Goal: Task Accomplishment & Management: Manage account settings

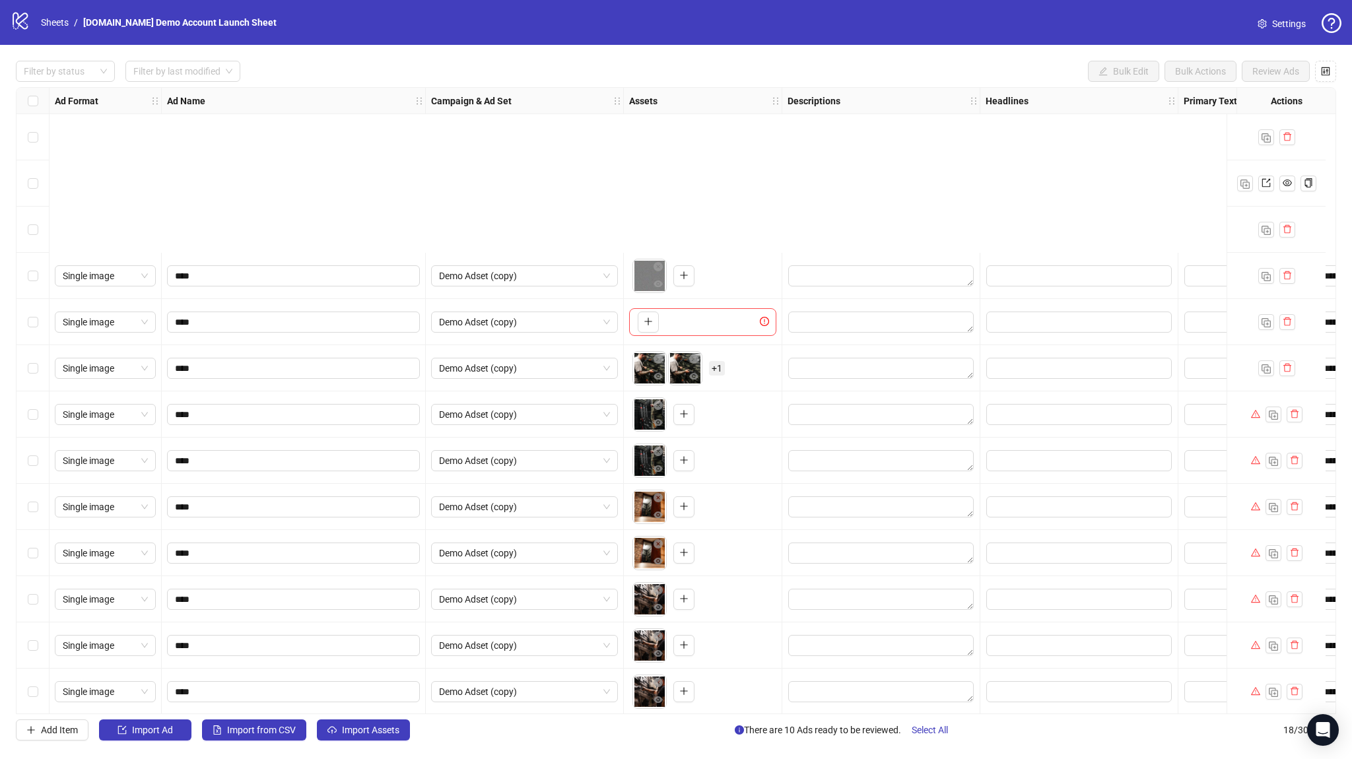
scroll to position [237, 0]
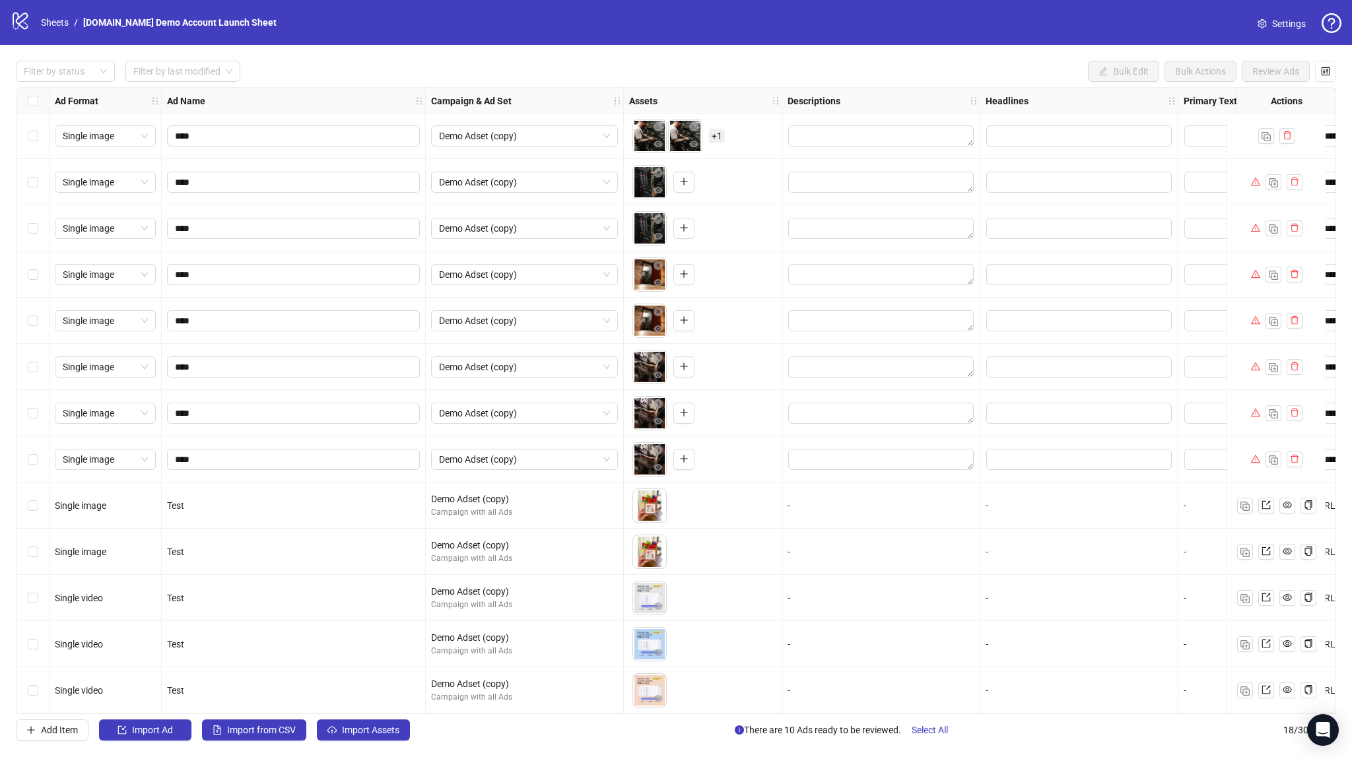
click at [39, 100] on div "Select all rows" at bounding box center [33, 101] width 33 height 26
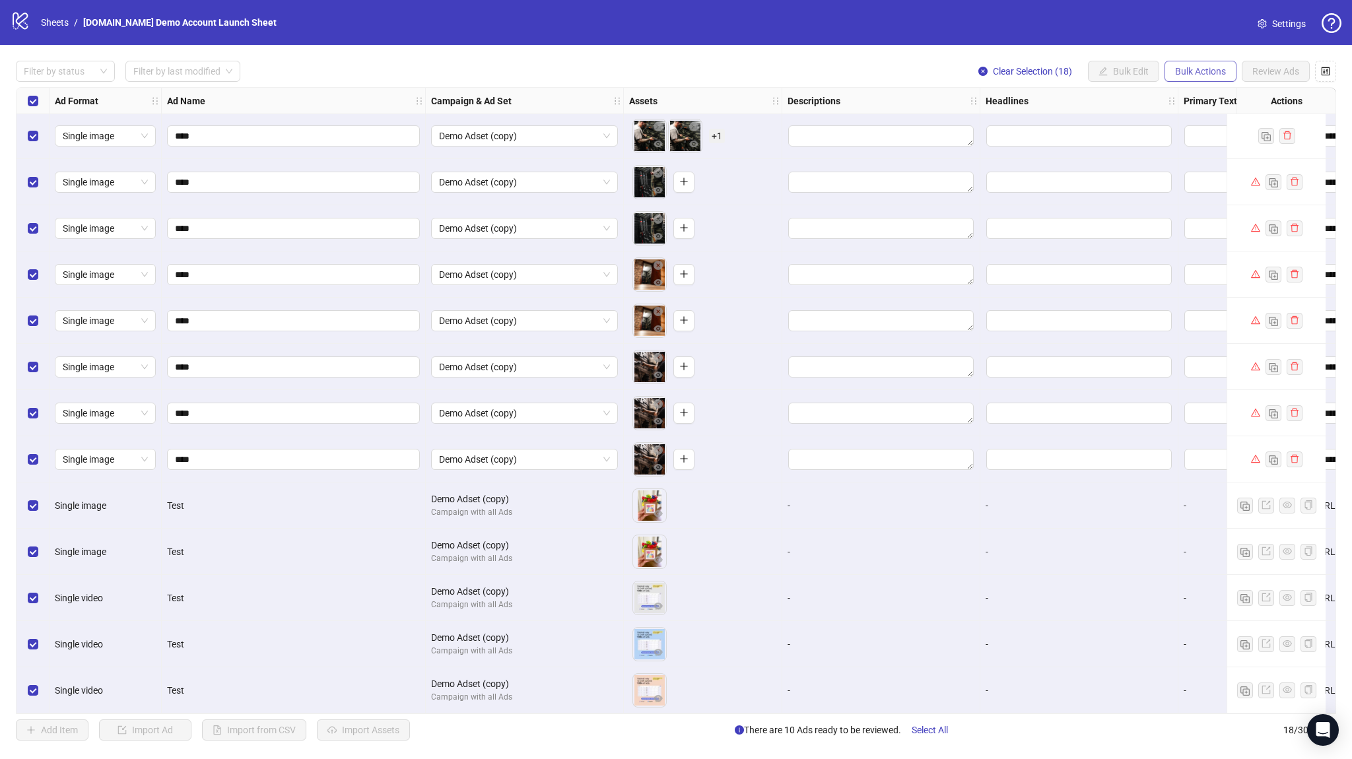
click at [1203, 61] on button "Bulk Actions" at bounding box center [1200, 71] width 72 height 21
click at [1185, 98] on span "Delete" at bounding box center [1219, 98] width 90 height 15
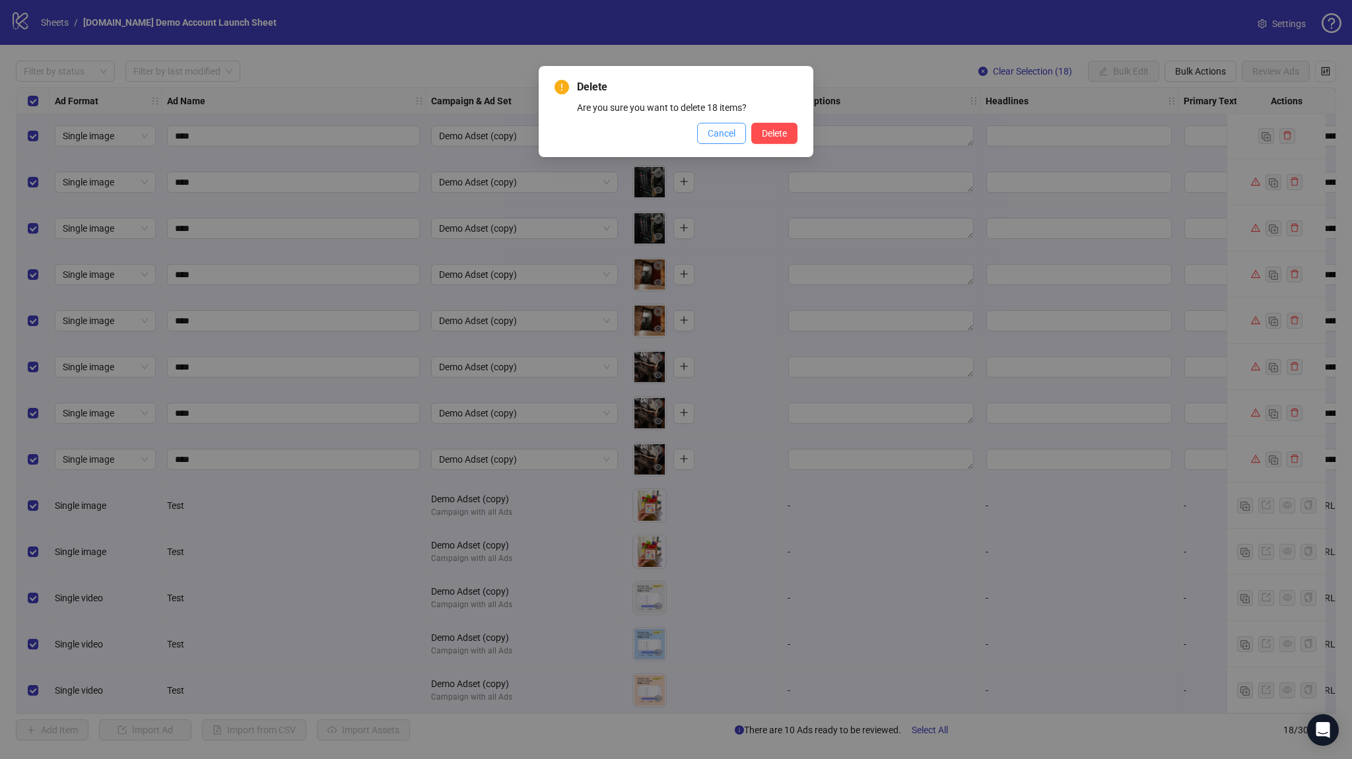
click at [722, 131] on span "Cancel" at bounding box center [722, 133] width 28 height 11
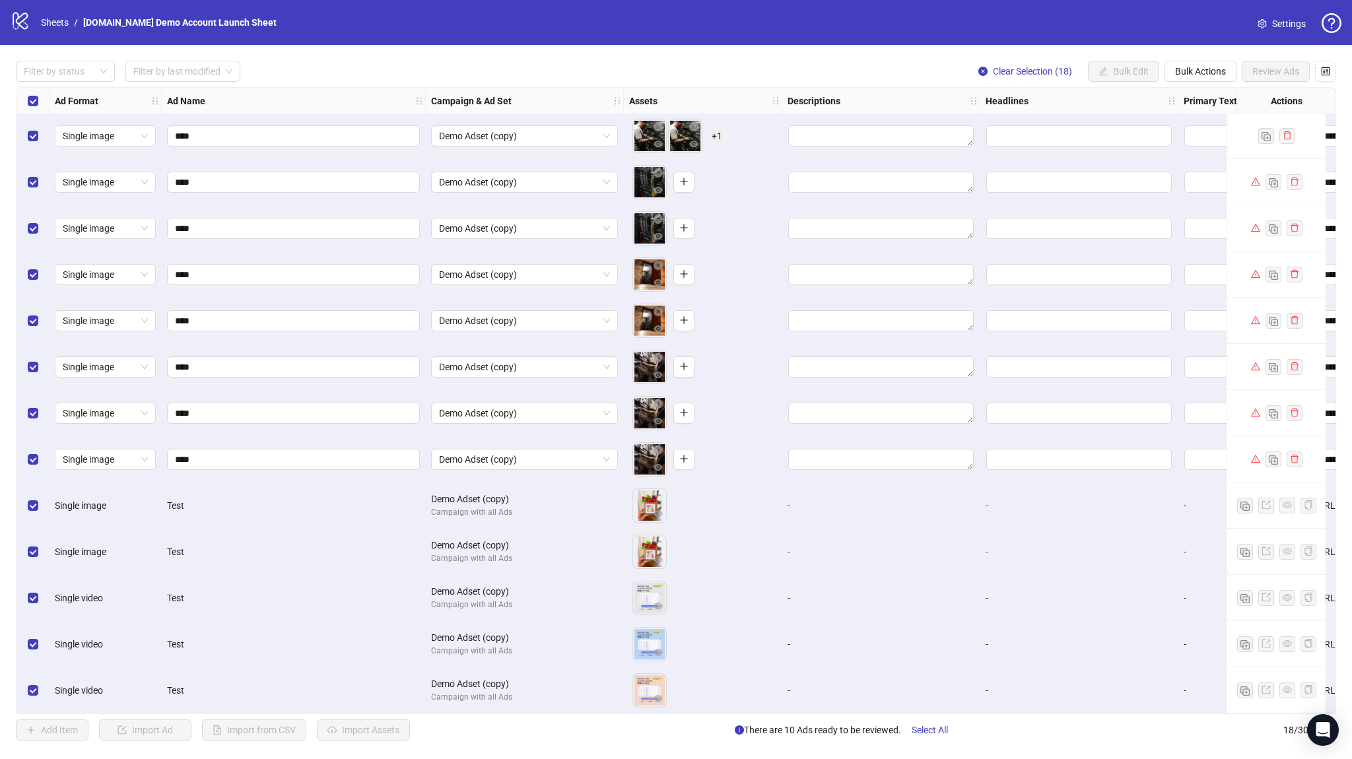
click at [21, 104] on div "Select all rows" at bounding box center [33, 101] width 33 height 26
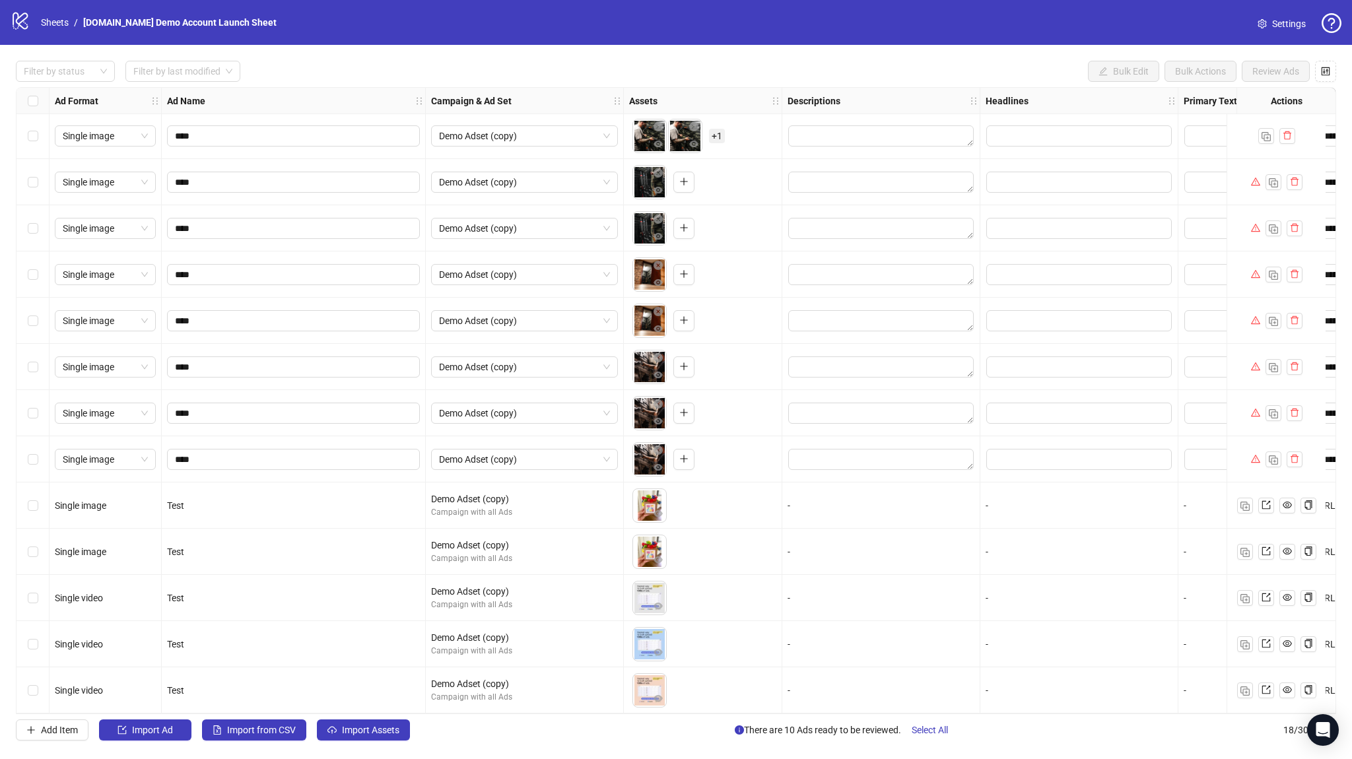
scroll to position [0, 0]
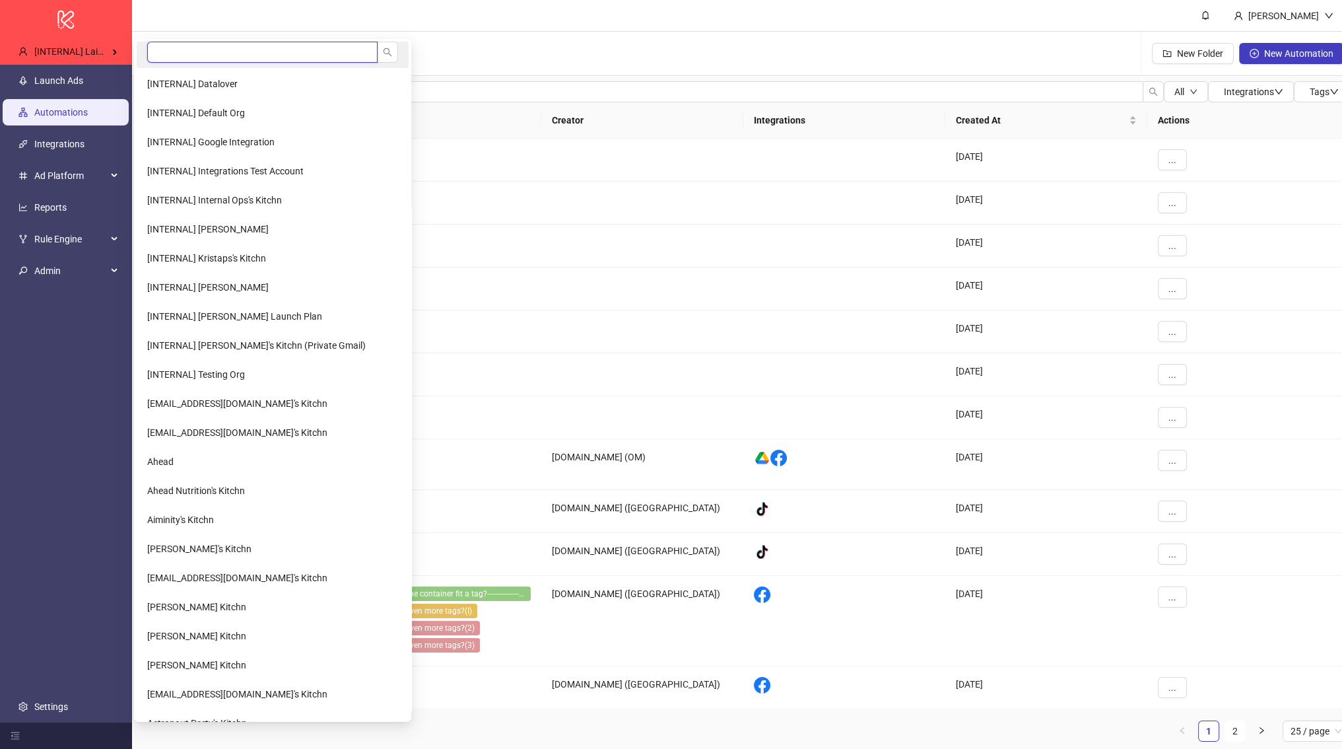
click at [168, 53] on input "search" at bounding box center [262, 52] width 230 height 21
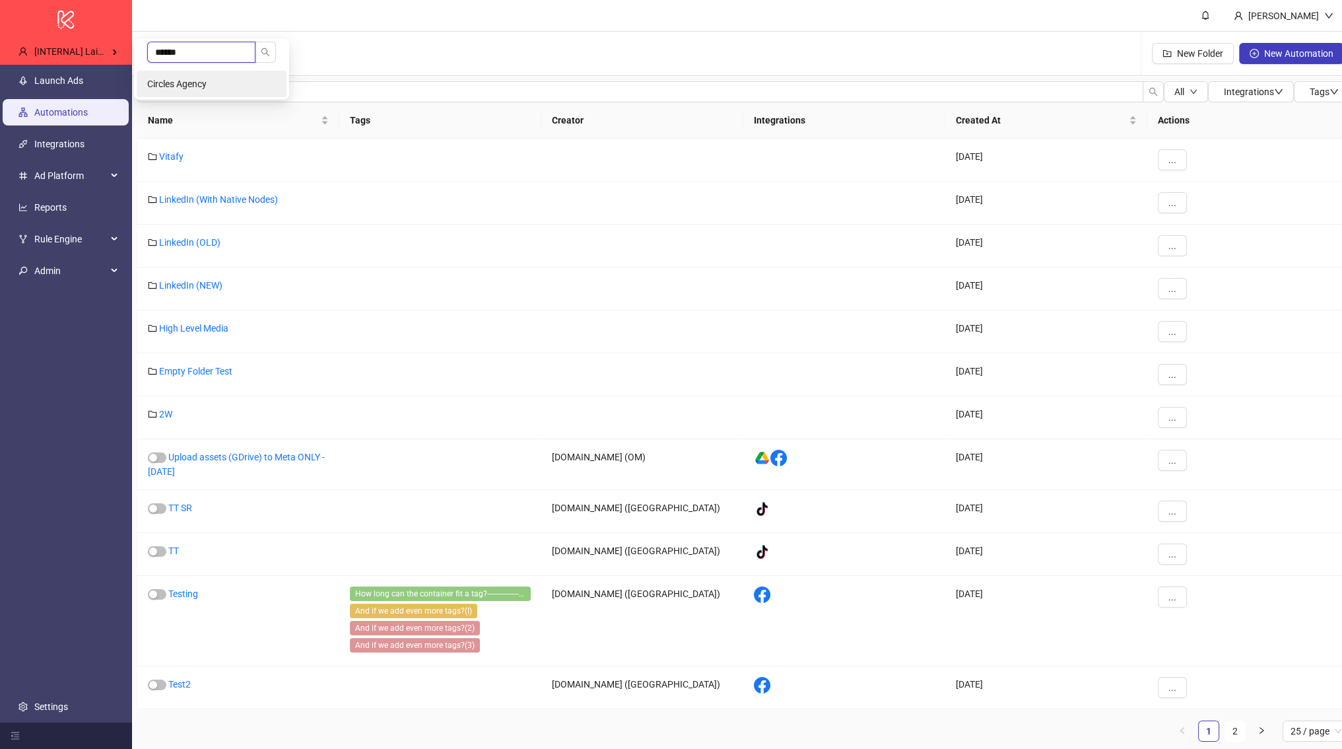
type input "******"
click at [197, 77] on li "Circles Agency" at bounding box center [212, 84] width 150 height 26
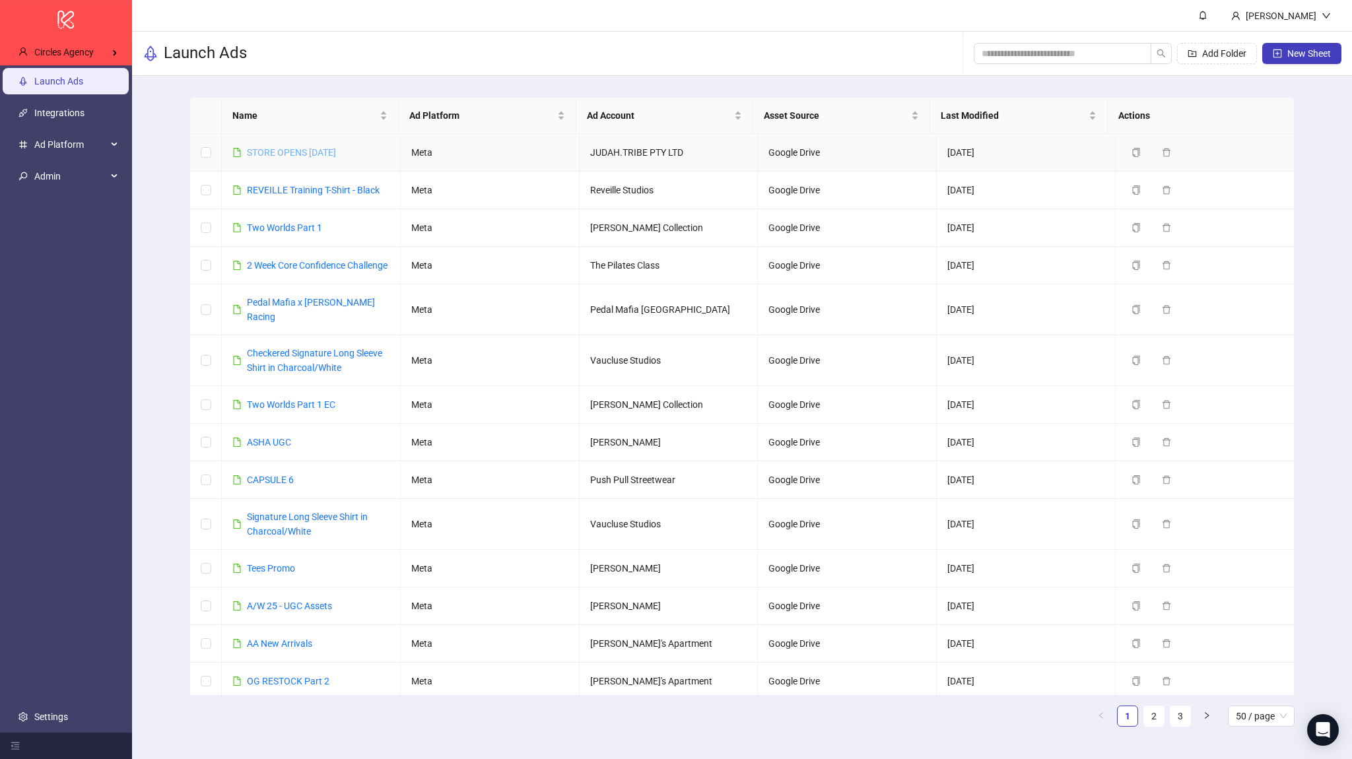
click at [293, 156] on link "STORE OPENS SEP 11TH" at bounding box center [291, 152] width 89 height 11
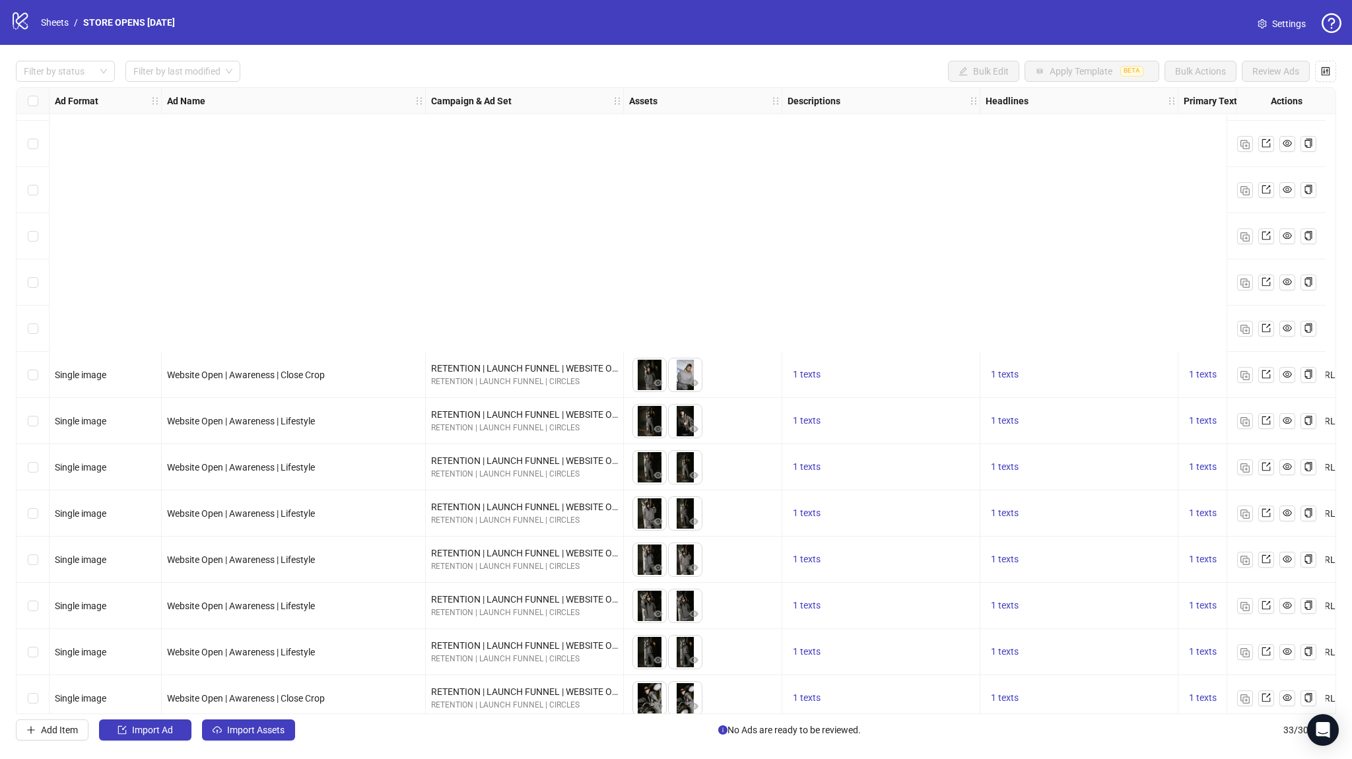
scroll to position [930, 0]
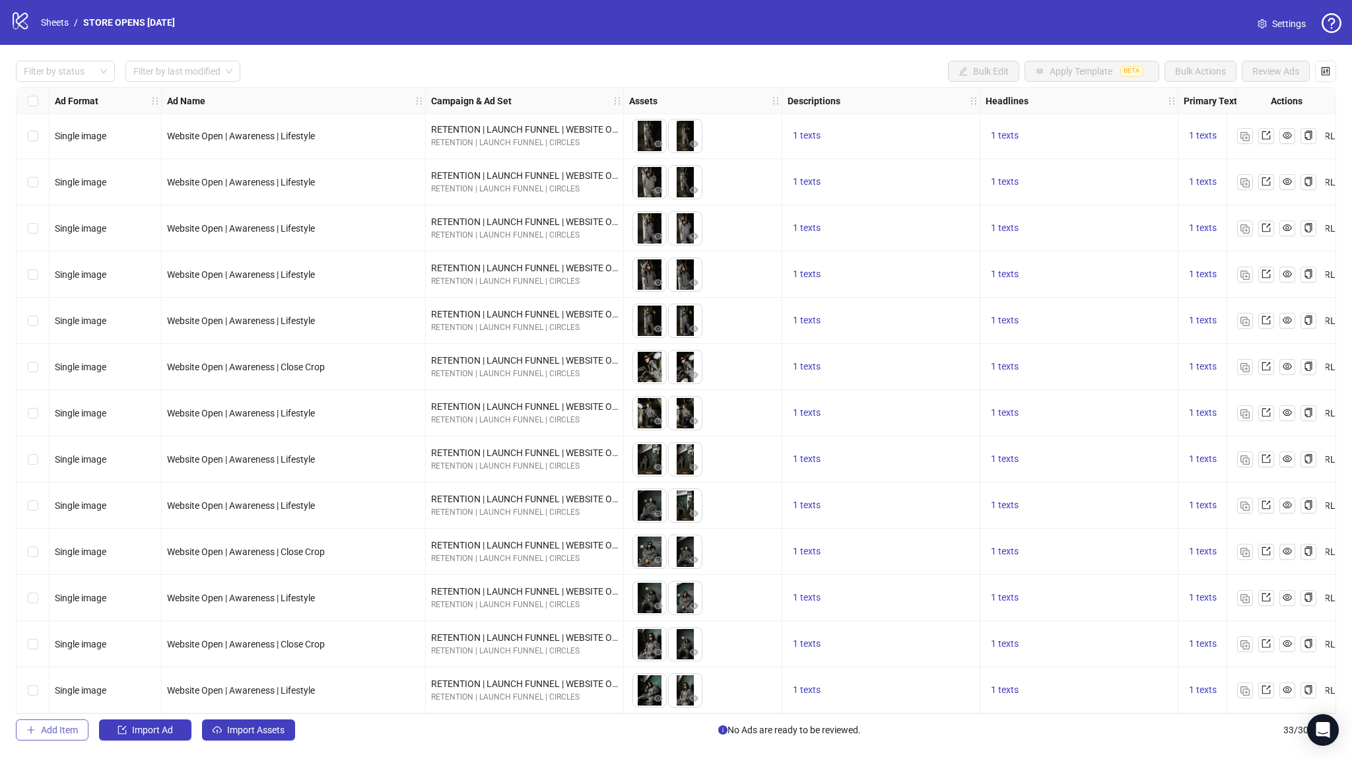
click at [78, 730] on span "Add Item" at bounding box center [59, 730] width 37 height 11
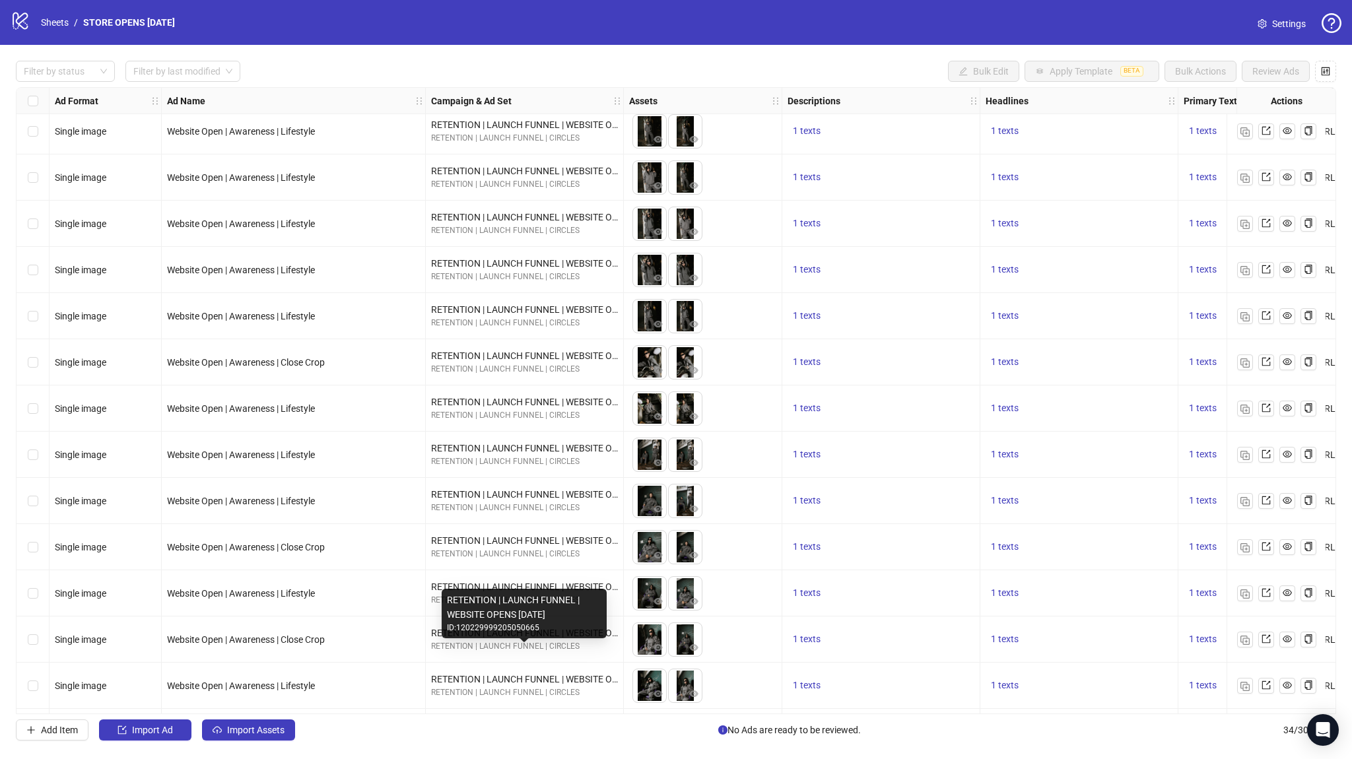
scroll to position [976, 0]
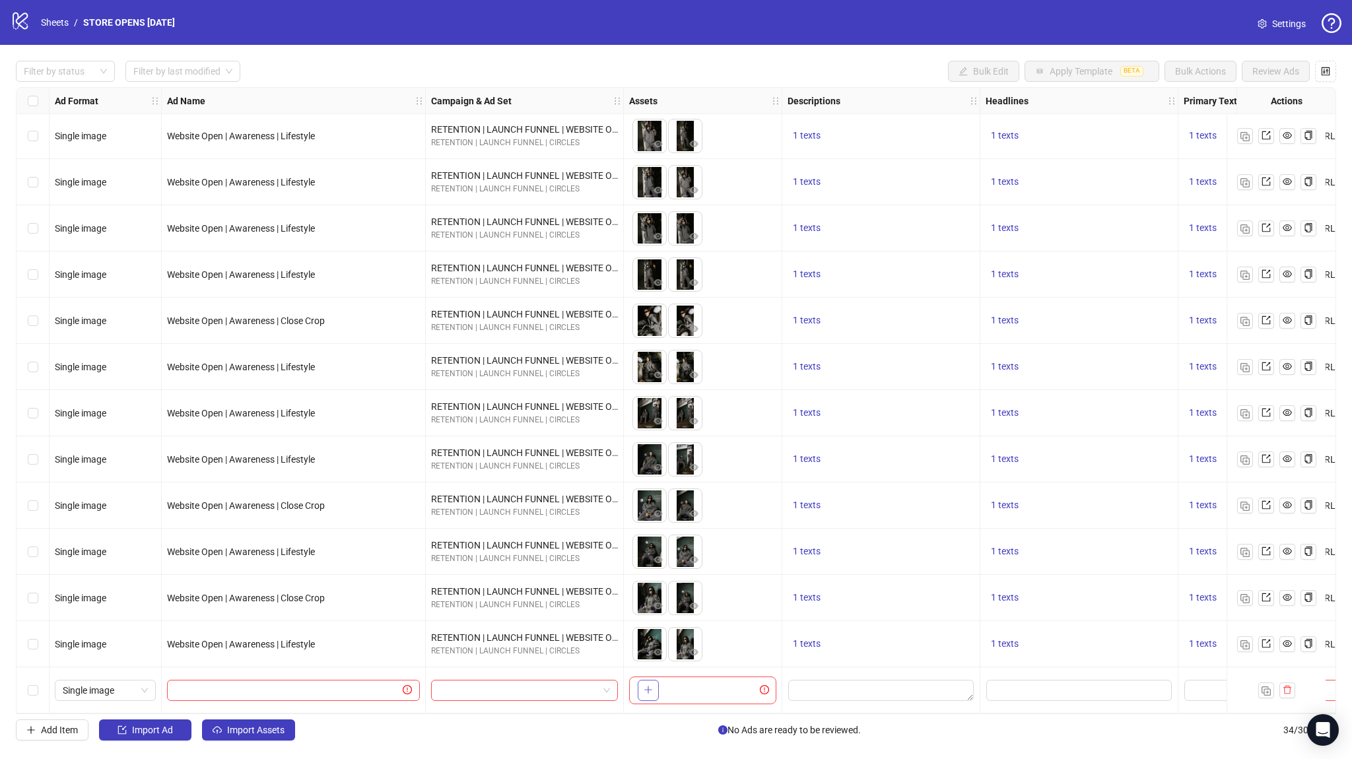
click at [641, 681] on button "button" at bounding box center [648, 690] width 21 height 21
click at [1287, 688] on icon "delete" at bounding box center [1287, 689] width 9 height 9
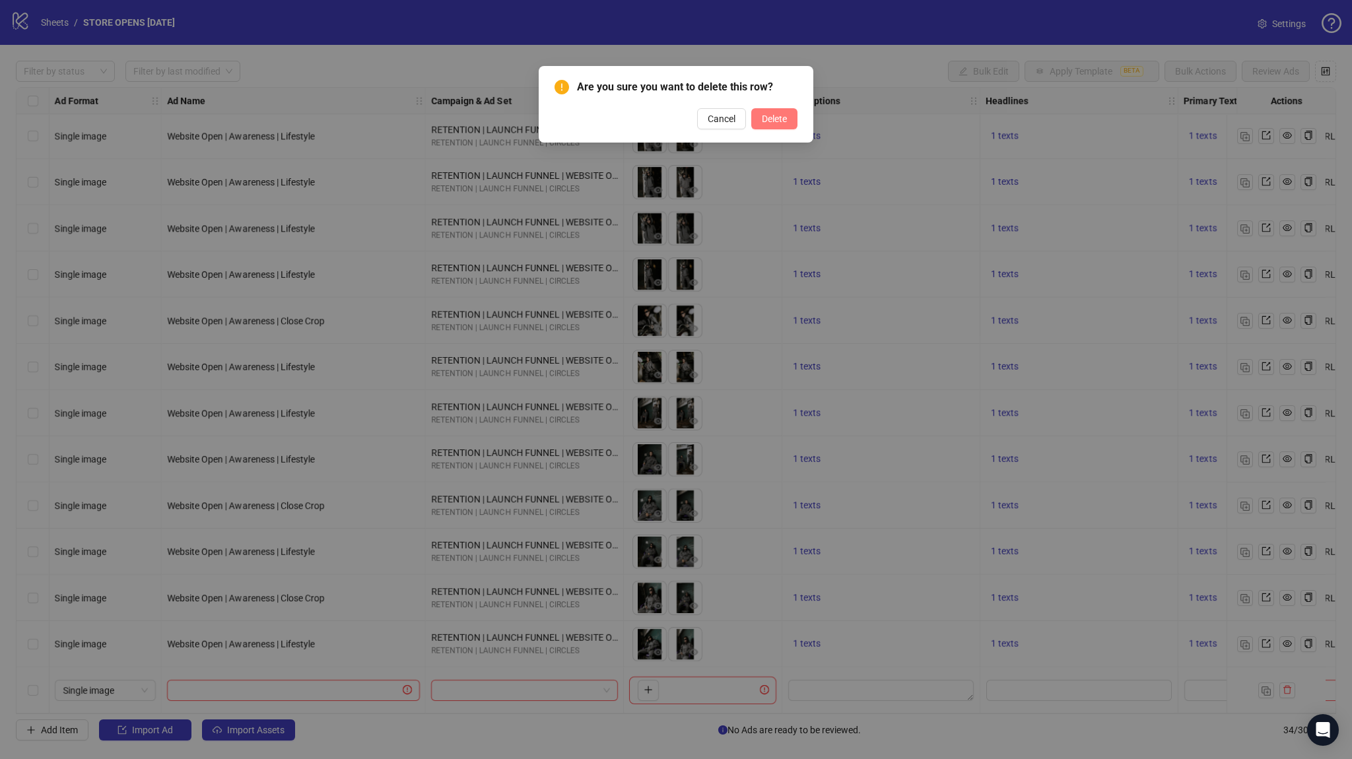
click at [773, 119] on span "Delete" at bounding box center [774, 119] width 25 height 11
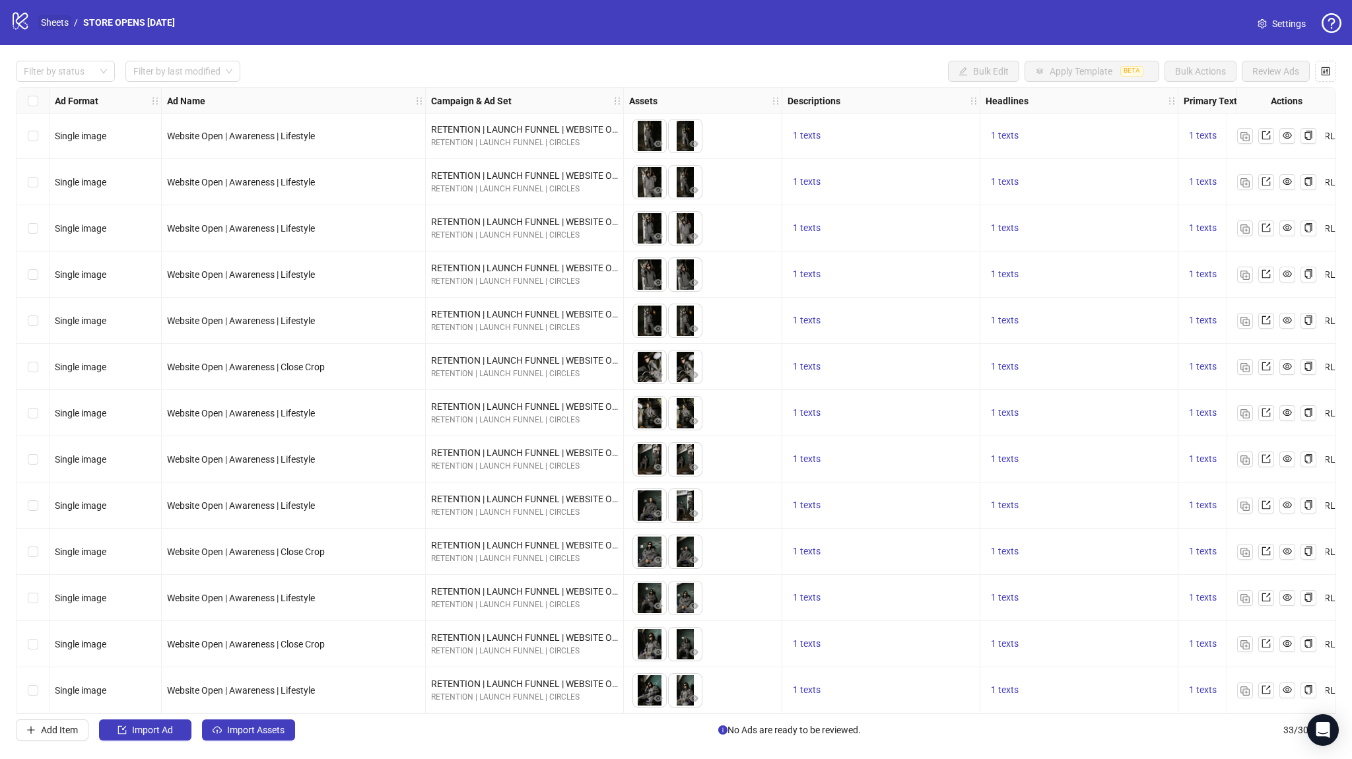
click at [50, 17] on link "Sheets" at bounding box center [54, 22] width 33 height 15
